Goal: Task Accomplishment & Management: Manage account settings

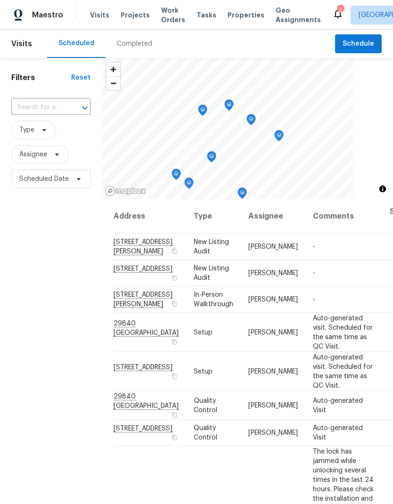
click at [94, 13] on span "Visits" at bounding box center [99, 14] width 19 height 9
click at [38, 110] on input "text" at bounding box center [37, 107] width 53 height 15
type input "29840"
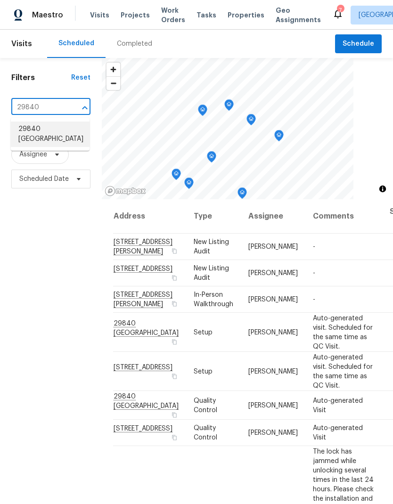
click at [40, 134] on li "29840 [GEOGRAPHIC_DATA]" at bounding box center [50, 133] width 79 height 25
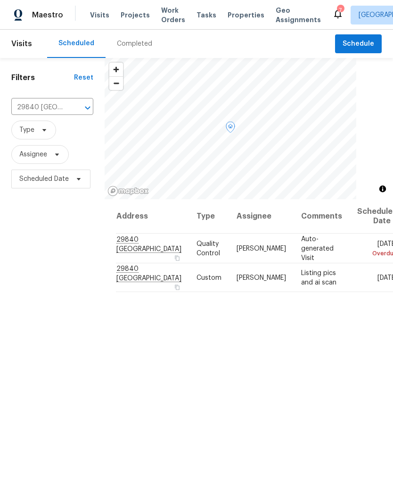
click at [0, 0] on span at bounding box center [0, 0] width 0 height 0
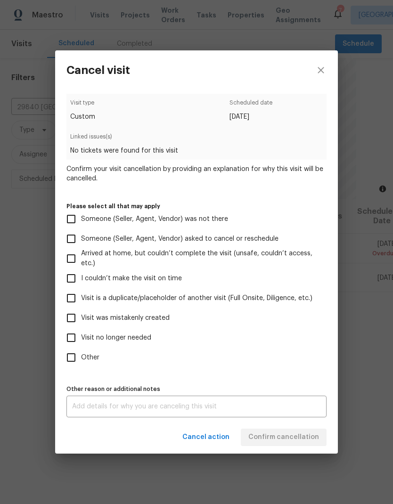
click at [72, 339] on input "Visit no longer needed" at bounding box center [71, 338] width 20 height 20
checkbox input "true"
click at [92, 406] on textarea at bounding box center [196, 406] width 249 height 7
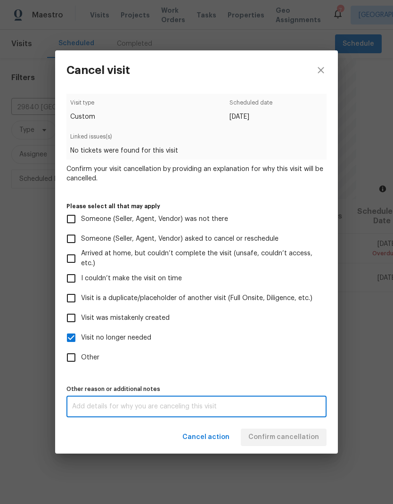
scroll to position [38, 0]
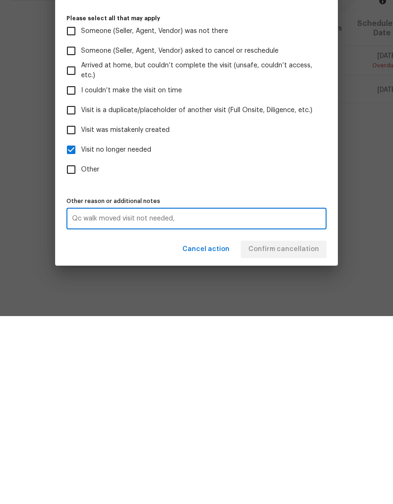
type textarea "Qc walk moved visit not needed,"
click at [291, 347] on label "Other" at bounding box center [190, 357] width 258 height 20
click at [81, 347] on input "Other" at bounding box center [71, 357] width 20 height 20
checkbox input "true"
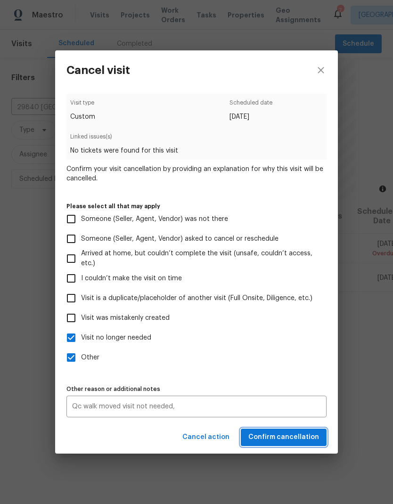
click at [298, 440] on span "Confirm cancellation" at bounding box center [283, 437] width 71 height 12
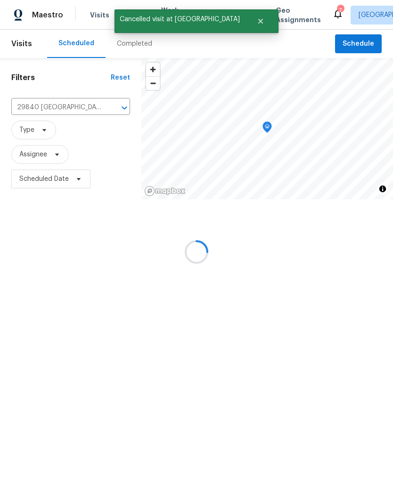
scroll to position [0, 0]
